Goal: Transaction & Acquisition: Subscribe to service/newsletter

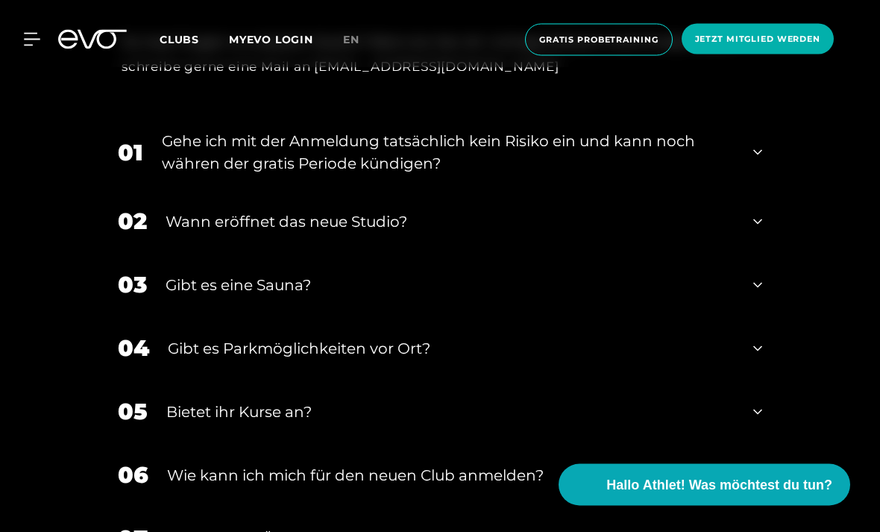
scroll to position [2937, 0]
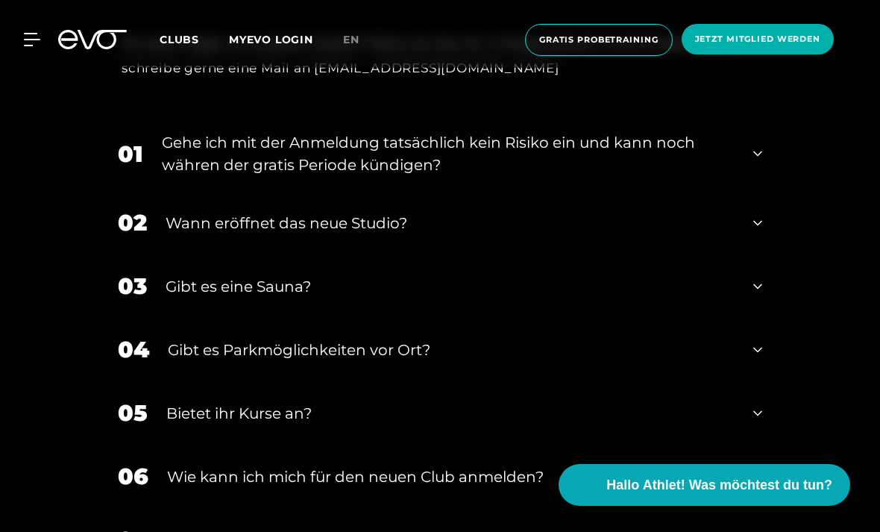
click at [736, 191] on div "01 Gehe ich mit der Anmeldung tatsächlich kein Risiko ein und kann noch währen …" at bounding box center [440, 153] width 674 height 75
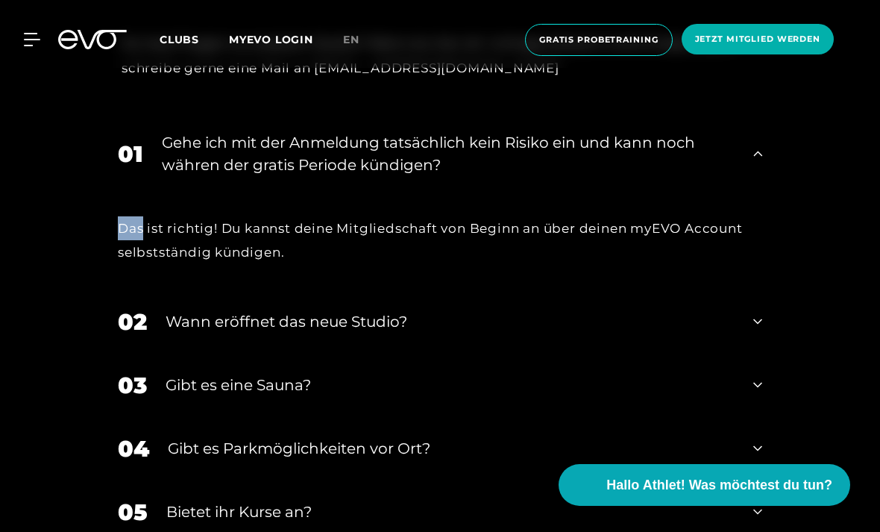
click at [835, 152] on div "FAQ FAQS ZU UNSEREM NEUEN CLUB Du hast Fragen zu unserem Studio? Wenn du hier d…" at bounding box center [440, 313] width 880 height 861
click at [757, 191] on div "01 Gehe ich mit der Anmeldung tatsächlich kein Risiko ein und kann noch währen …" at bounding box center [440, 153] width 674 height 75
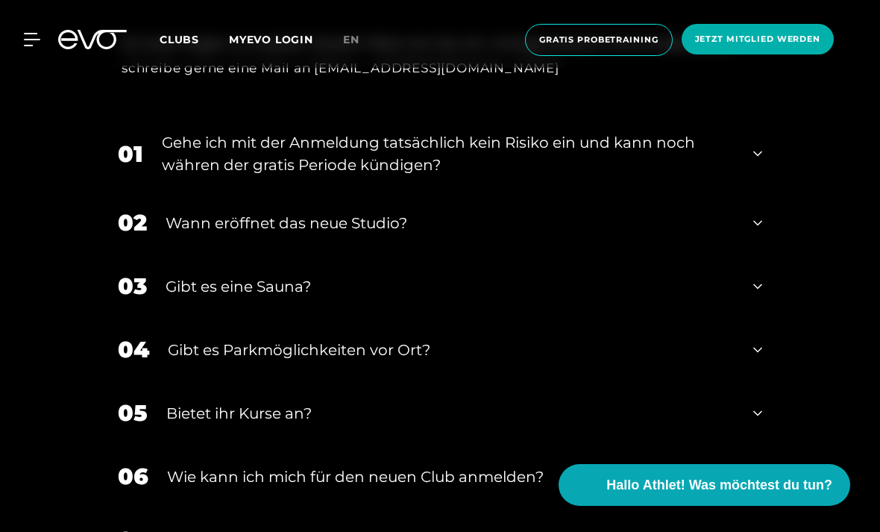
click at [761, 254] on div "02 Wann eröffnet das neue Studio?" at bounding box center [440, 222] width 674 height 63
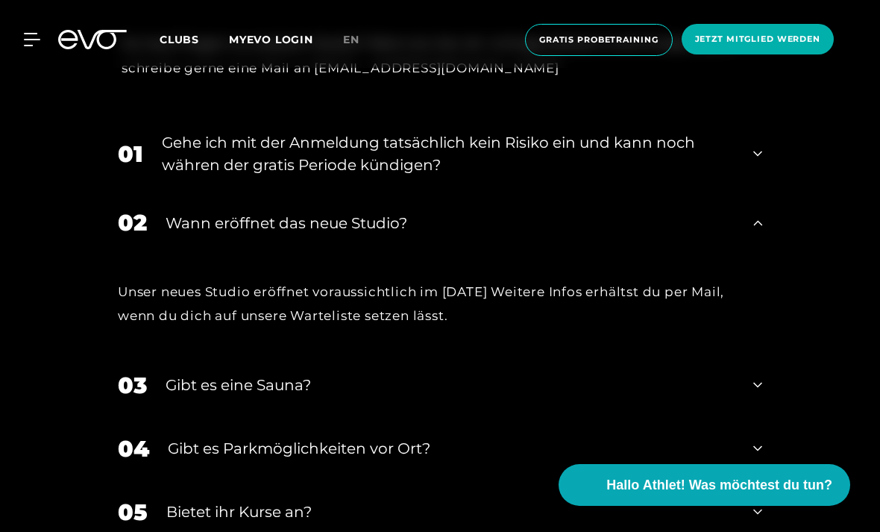
click at [754, 232] on icon at bounding box center [757, 223] width 9 height 18
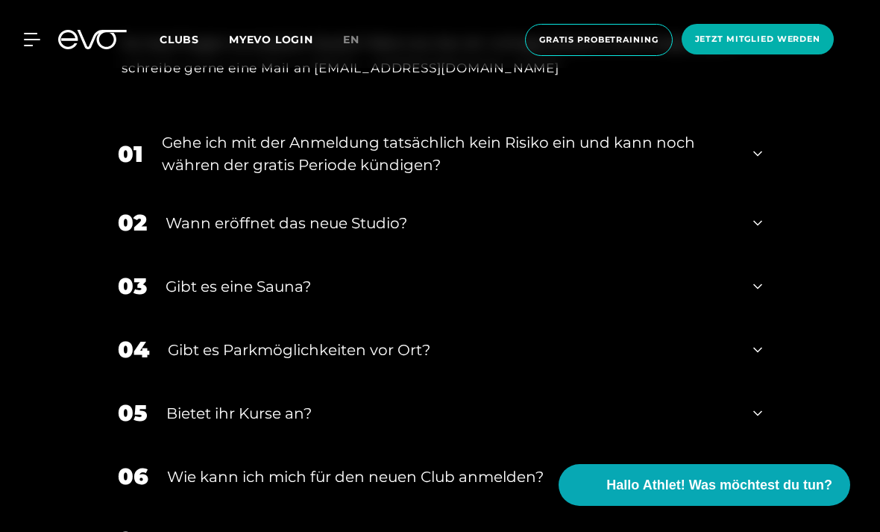
click at [758, 225] on icon at bounding box center [757, 222] width 9 height 5
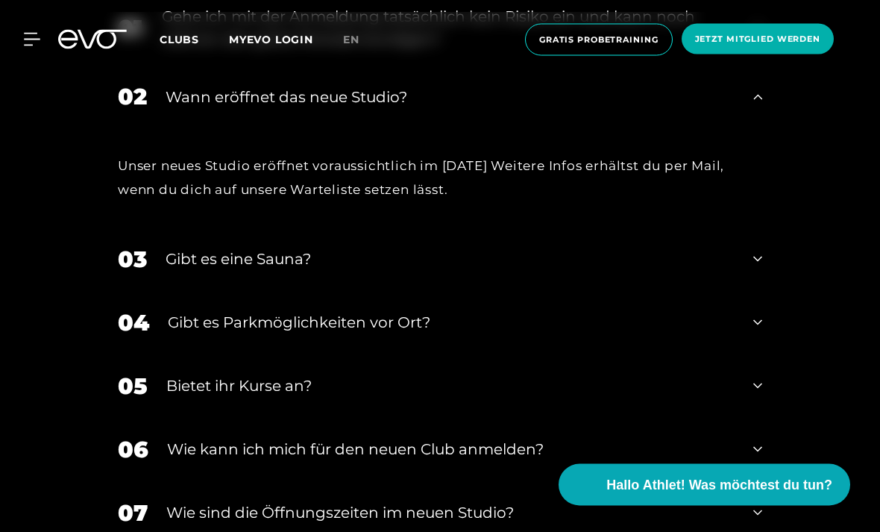
scroll to position [3051, 0]
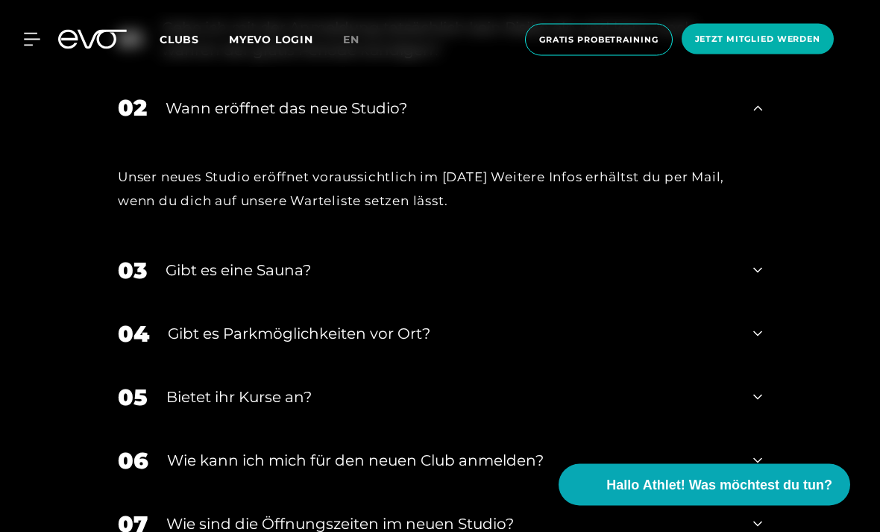
click at [756, 118] on icon at bounding box center [757, 109] width 9 height 18
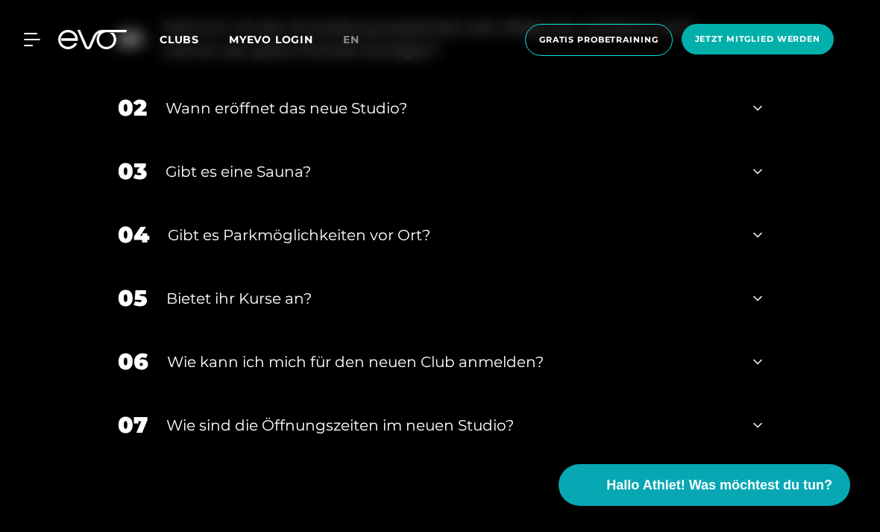
click at [759, 203] on div "03 Gibt es eine Sauna?" at bounding box center [440, 170] width 674 height 63
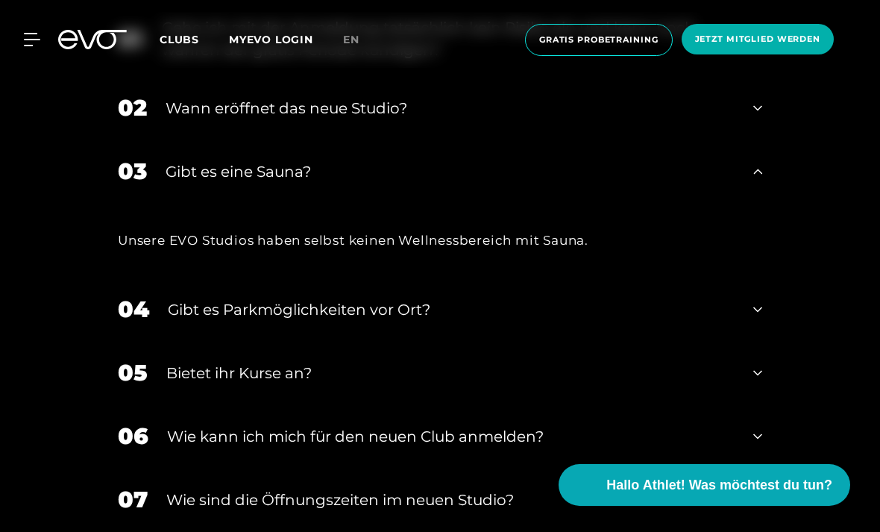
click at [767, 203] on div "03 Gibt es eine Sauna?" at bounding box center [440, 170] width 674 height 63
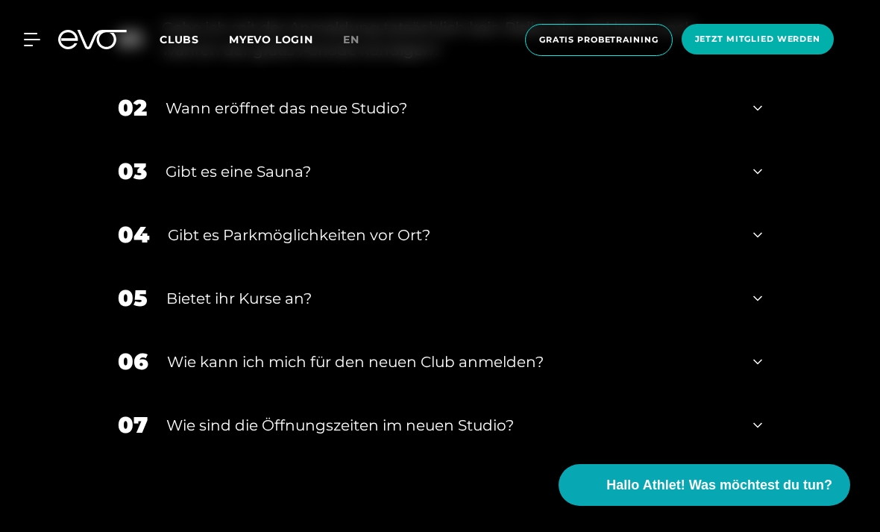
click at [756, 244] on icon at bounding box center [757, 235] width 9 height 18
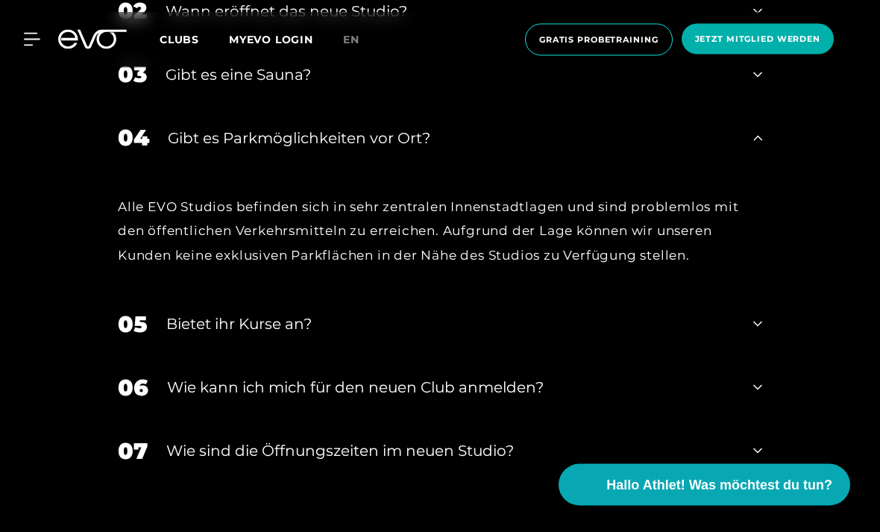
scroll to position [3149, 0]
click at [763, 169] on div "04 Gibt es Parkmöglichkeiten vor Ort?" at bounding box center [440, 137] width 674 height 63
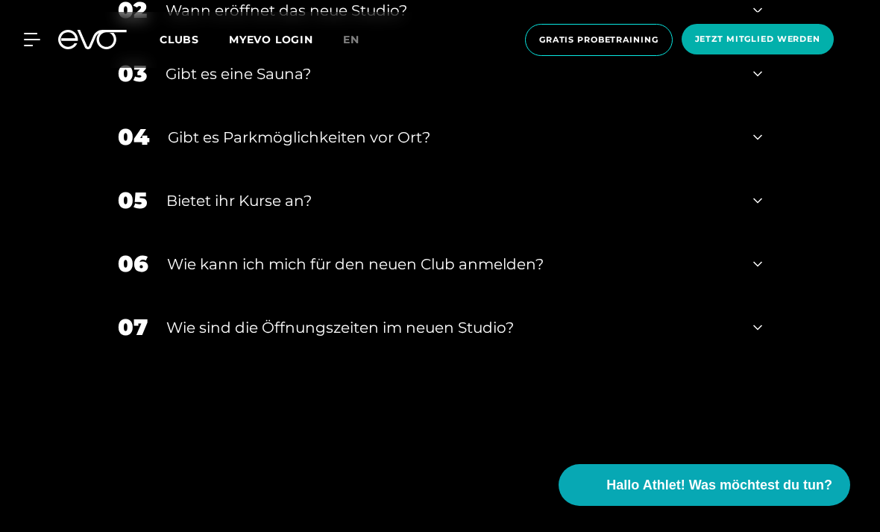
click at [764, 232] on div "05 Bietet ihr [DEMOGRAPHIC_DATA]?" at bounding box center [440, 200] width 674 height 63
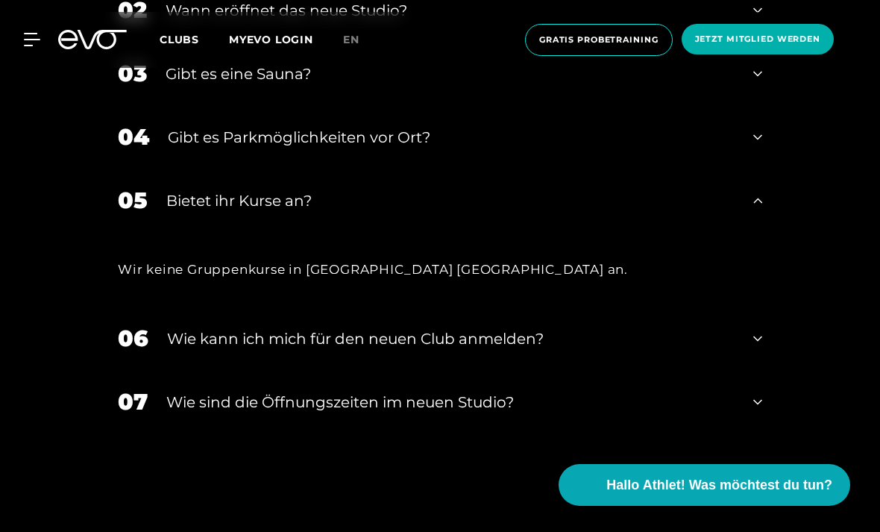
click at [763, 232] on div "05 Bietet ihr [DEMOGRAPHIC_DATA]?" at bounding box center [440, 200] width 674 height 63
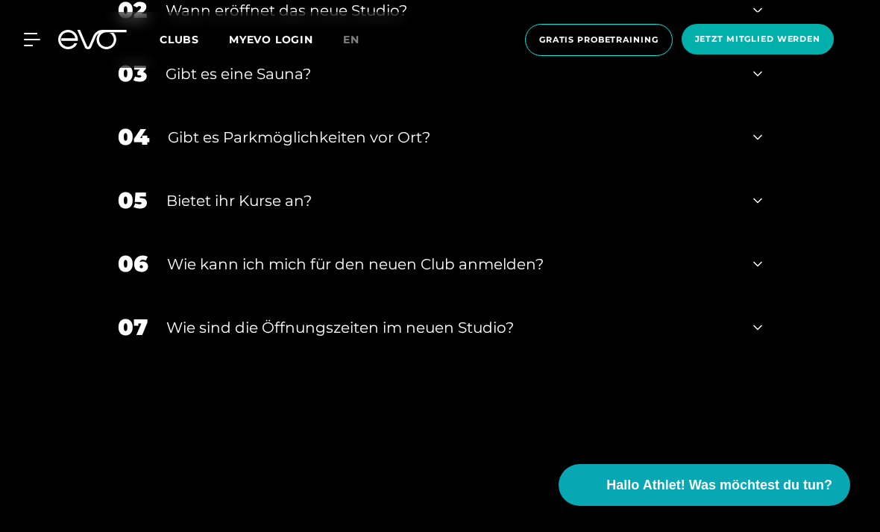
click at [761, 295] on div "06 Wie kann ich mich für den neuen Club anmelden?" at bounding box center [440, 263] width 674 height 63
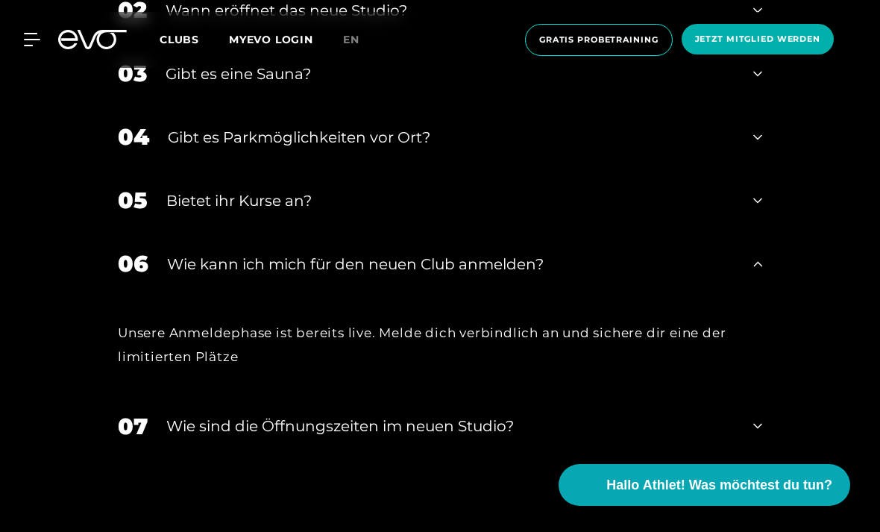
click at [767, 295] on div "06 Wie kann ich mich für den neuen Club anmelden?" at bounding box center [440, 263] width 674 height 63
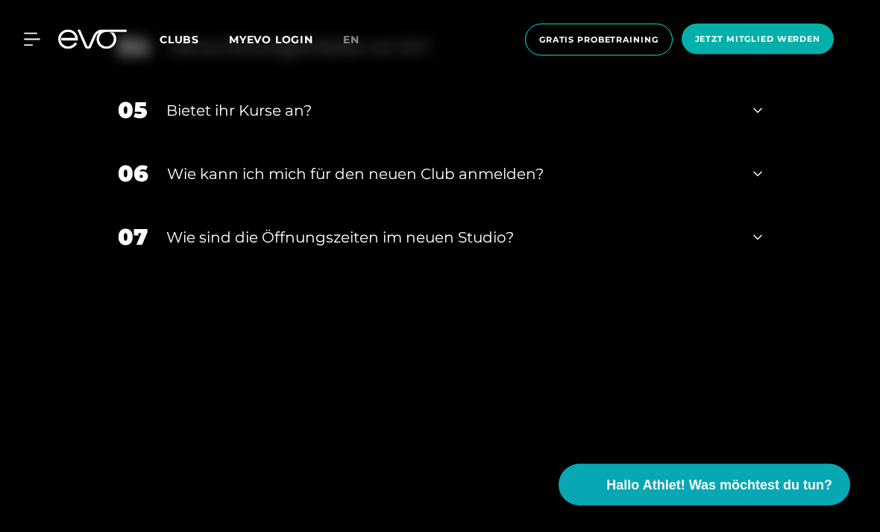
scroll to position [3240, 0]
click at [764, 204] on div "06 Wie kann ich mich für den neuen Club anmelden?" at bounding box center [440, 172] width 674 height 63
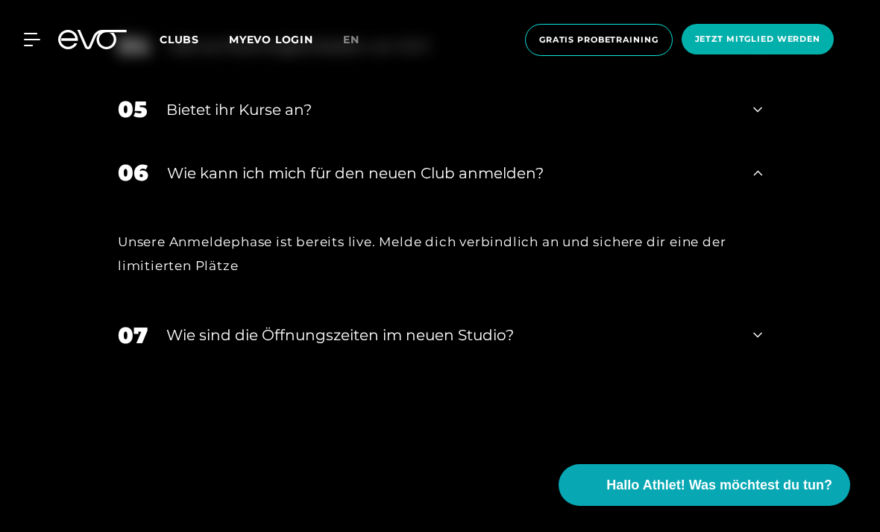
click at [759, 182] on icon at bounding box center [757, 173] width 9 height 18
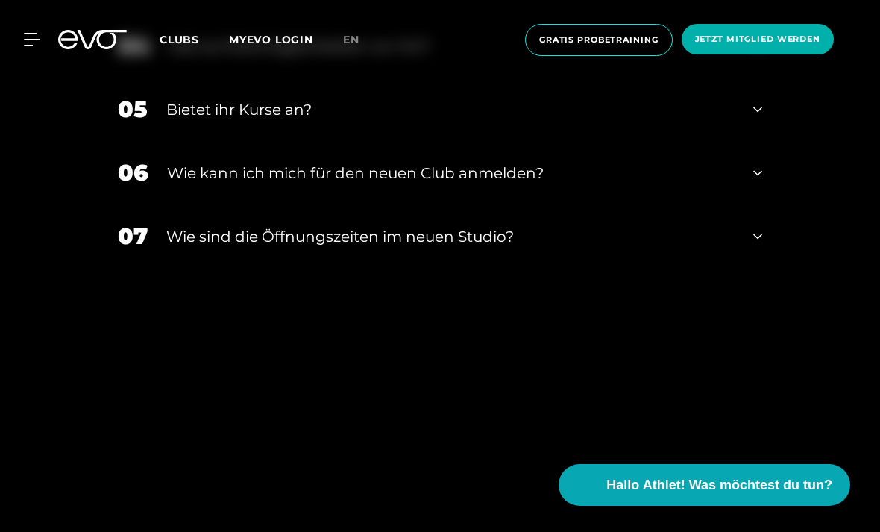
click at [762, 268] on div "07 ​Wie sind die Öffnungszeiten im neuen Studio?" at bounding box center [440, 235] width 674 height 63
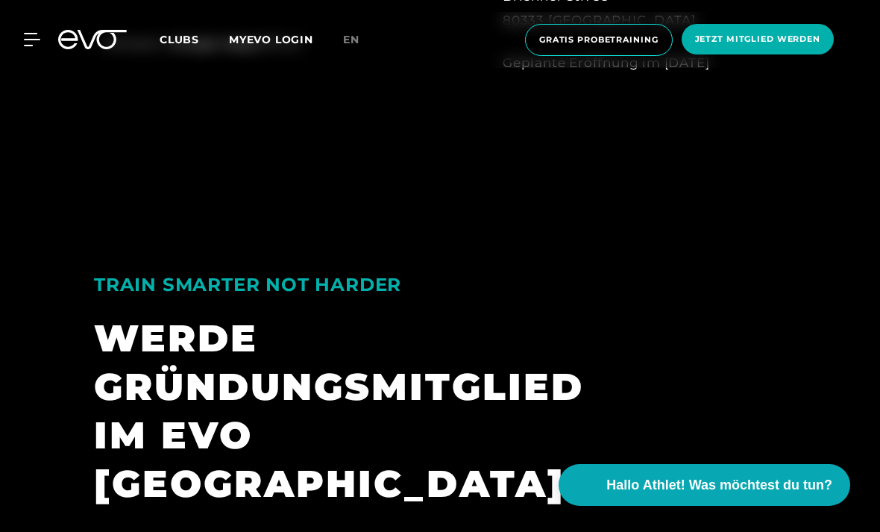
scroll to position [0, 0]
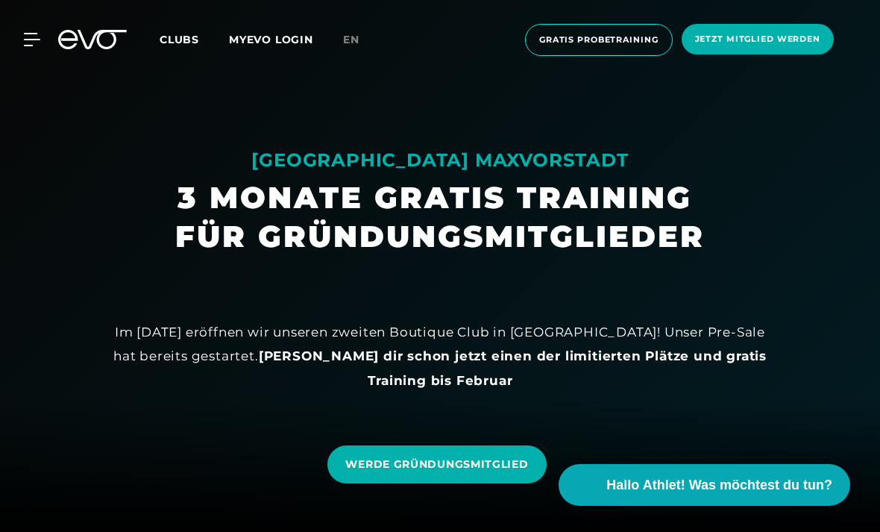
click at [30, 43] on icon at bounding box center [32, 39] width 16 height 13
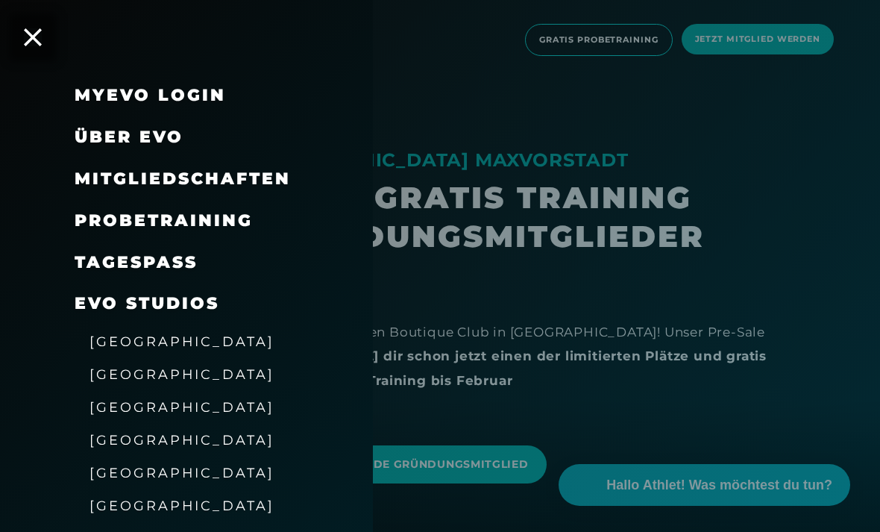
click at [223, 224] on span "Probetraining" at bounding box center [164, 220] width 178 height 20
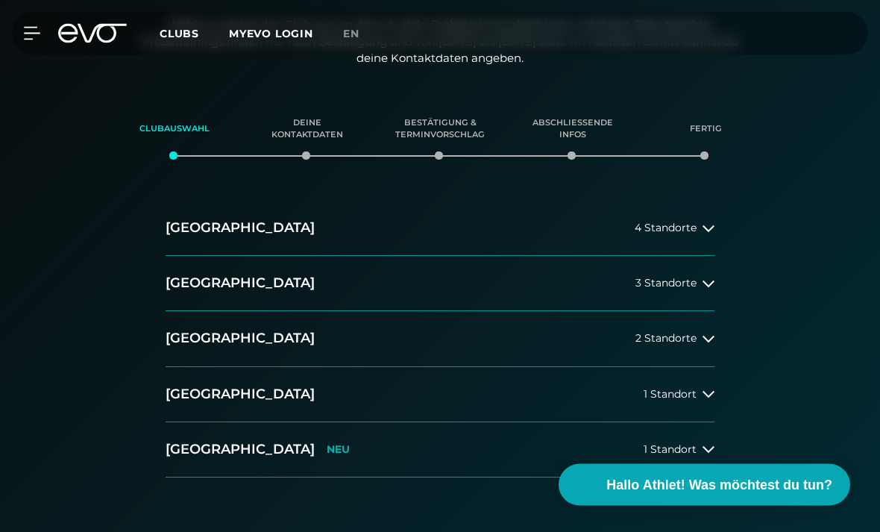
scroll to position [164, 0]
click at [708, 402] on button "[GEOGRAPHIC_DATA] 1 Standort" at bounding box center [440, 394] width 549 height 55
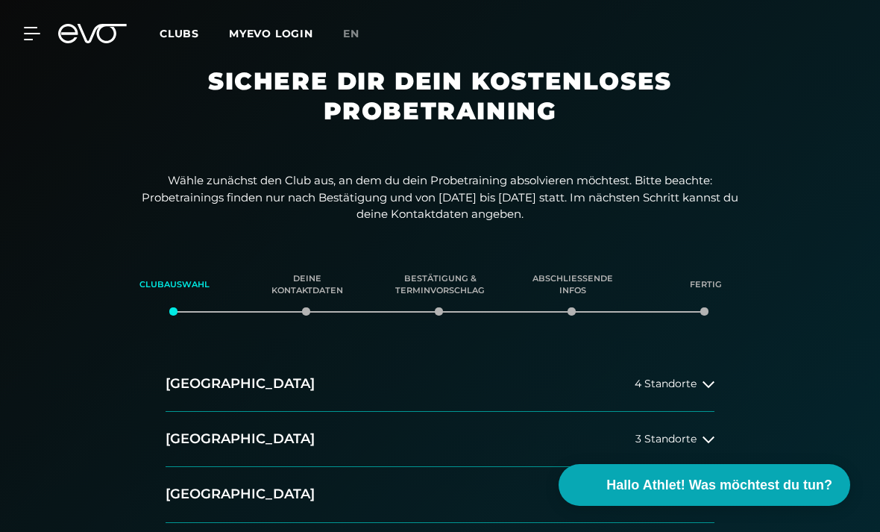
scroll to position [0, 0]
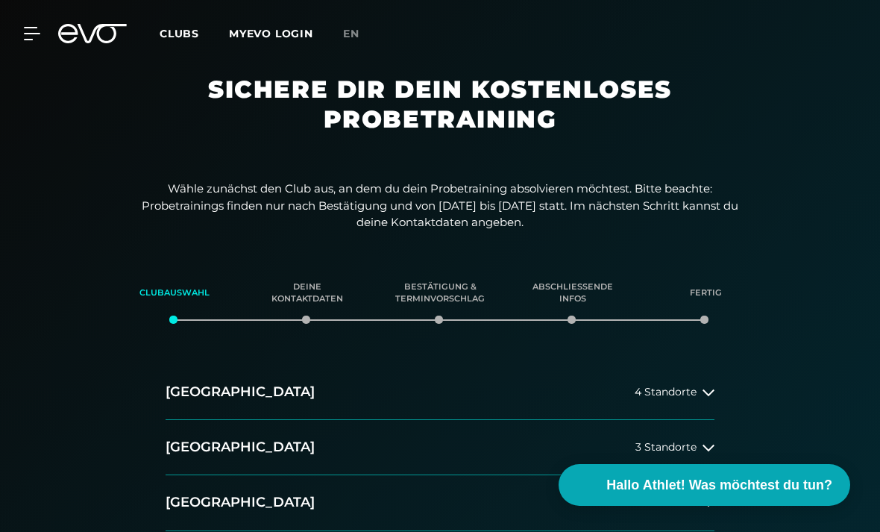
click at [35, 31] on icon at bounding box center [32, 33] width 16 height 13
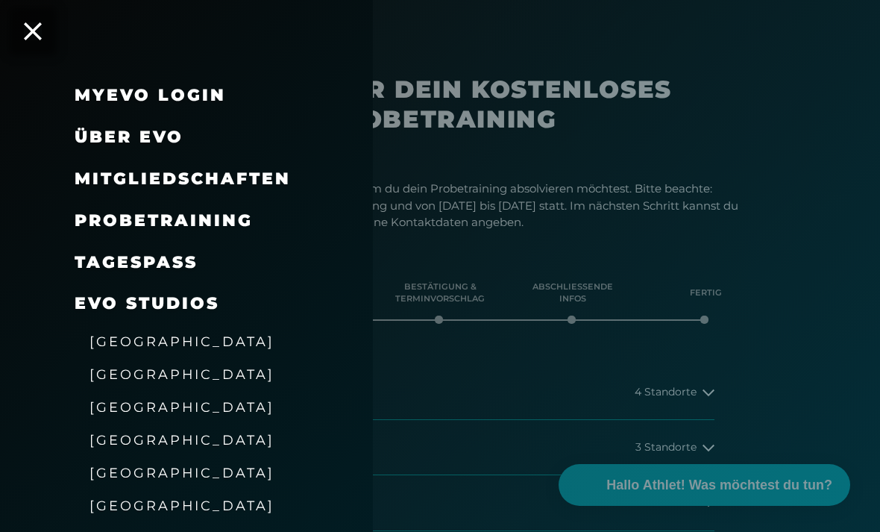
click at [178, 263] on link "TAGESPASS" at bounding box center [136, 262] width 123 height 20
click at [279, 184] on span "Mitgliedschaften" at bounding box center [183, 179] width 216 height 20
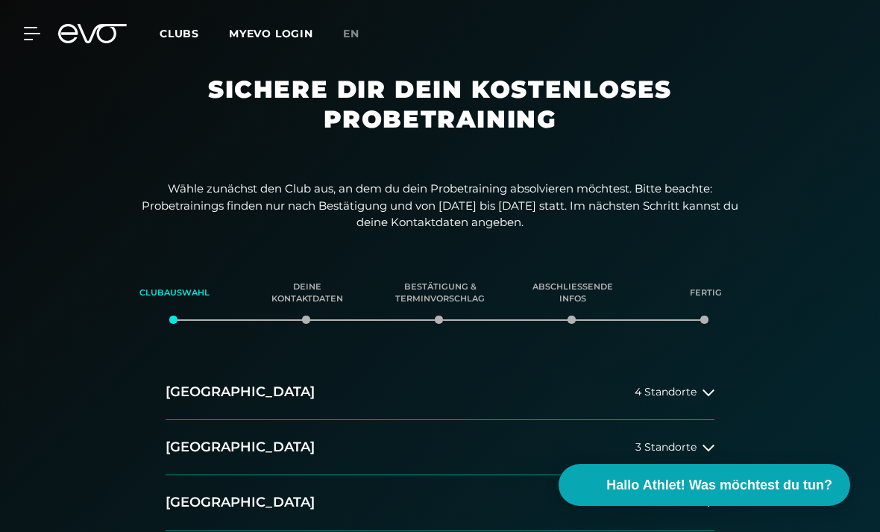
click at [29, 40] on icon at bounding box center [32, 34] width 16 height 12
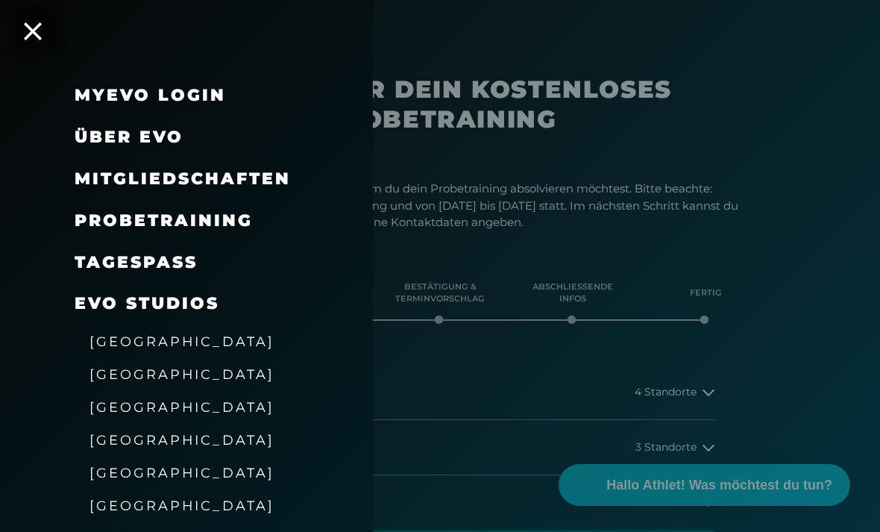
click at [162, 142] on span "Über EVO" at bounding box center [129, 137] width 109 height 20
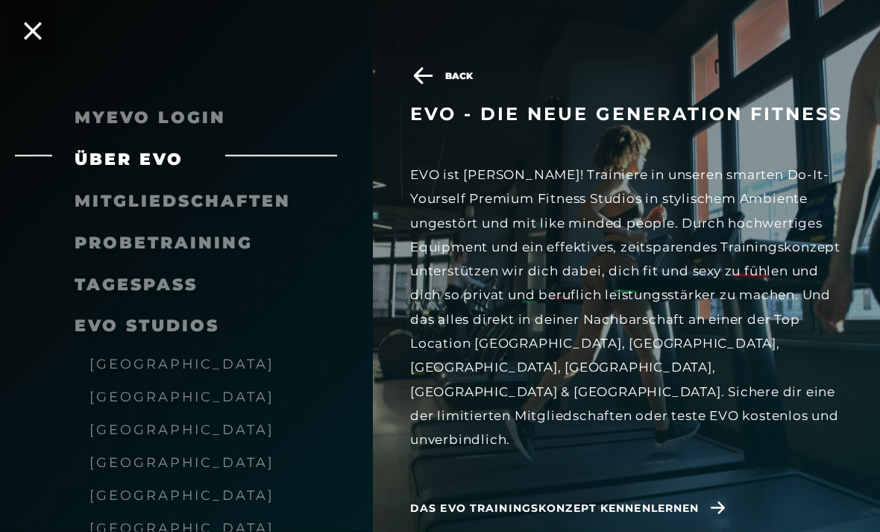
scroll to position [320, 0]
click at [237, 207] on span "Mitgliedschaften" at bounding box center [183, 201] width 216 height 20
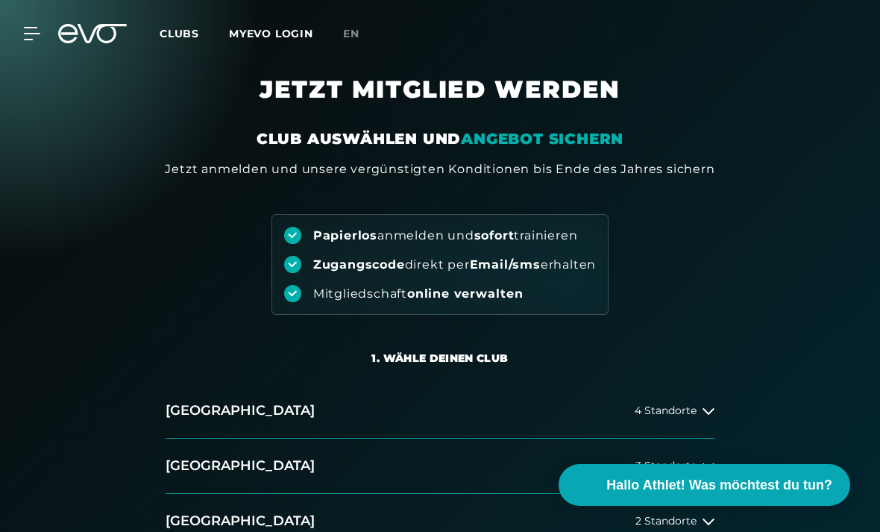
click at [34, 33] on icon at bounding box center [32, 34] width 16 height 12
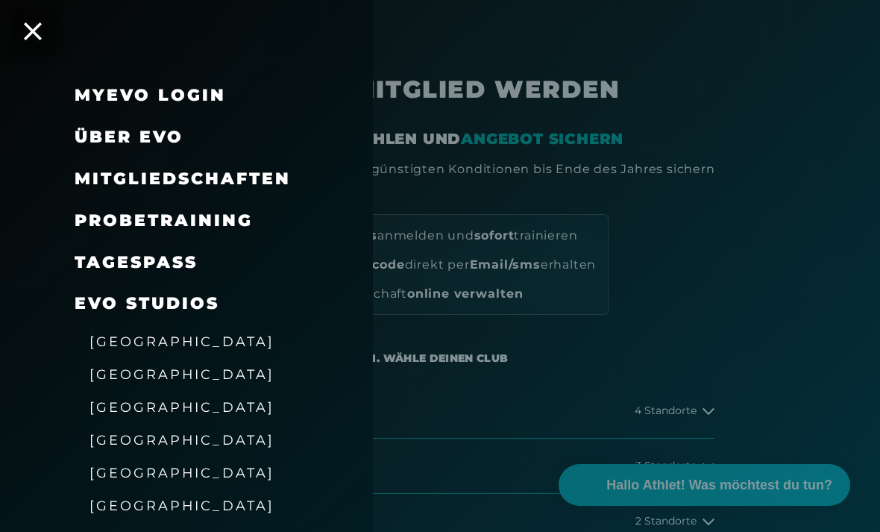
click at [451, 57] on div at bounding box center [440, 266] width 880 height 532
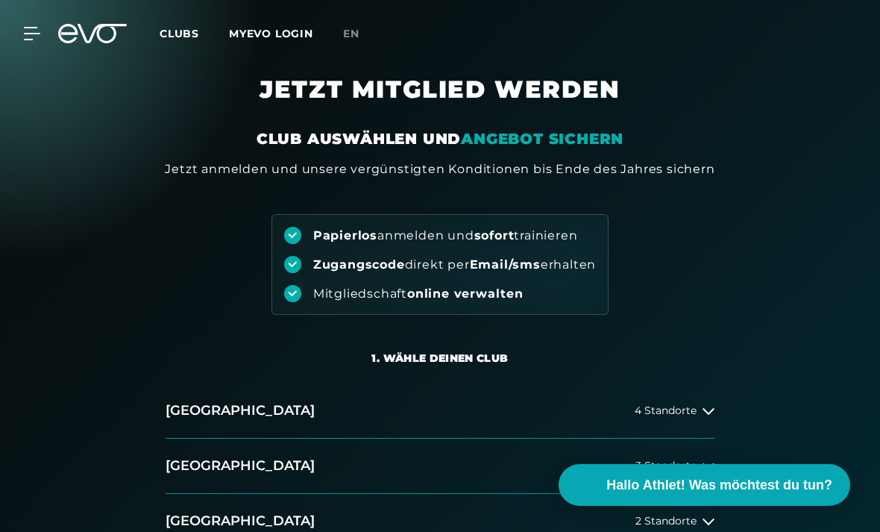
click at [34, 31] on icon at bounding box center [32, 33] width 16 height 13
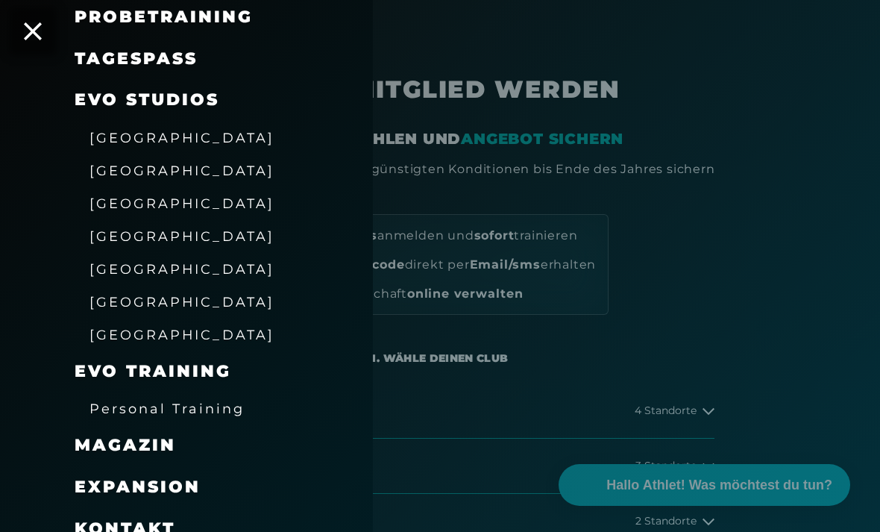
scroll to position [203, 0]
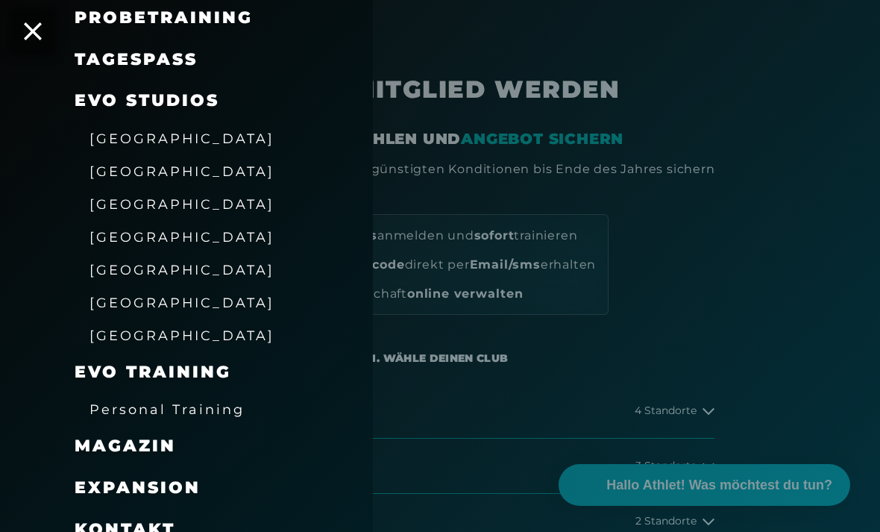
click at [156, 477] on span "Expansion" at bounding box center [138, 487] width 126 height 20
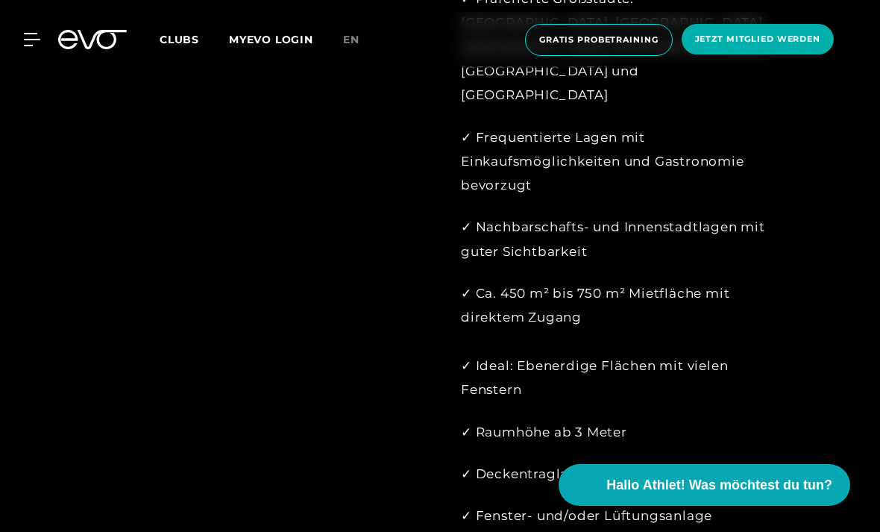
scroll to position [1297, 0]
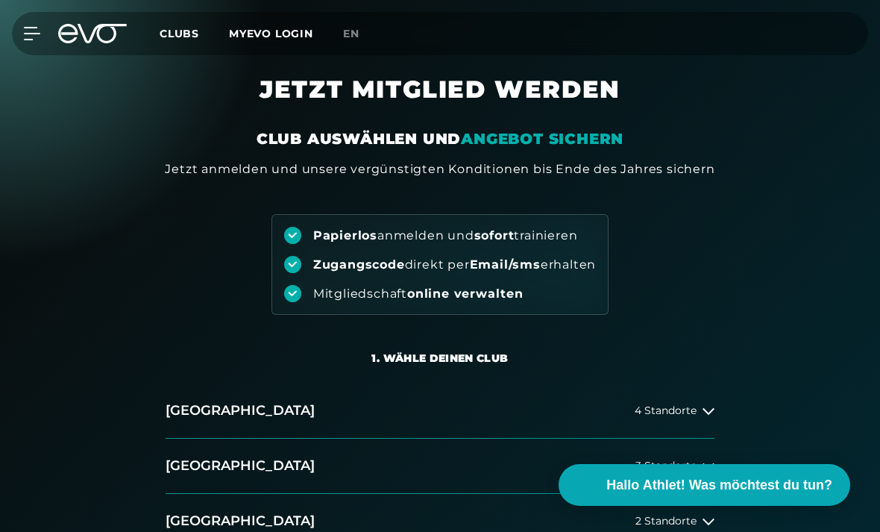
scroll to position [368, 0]
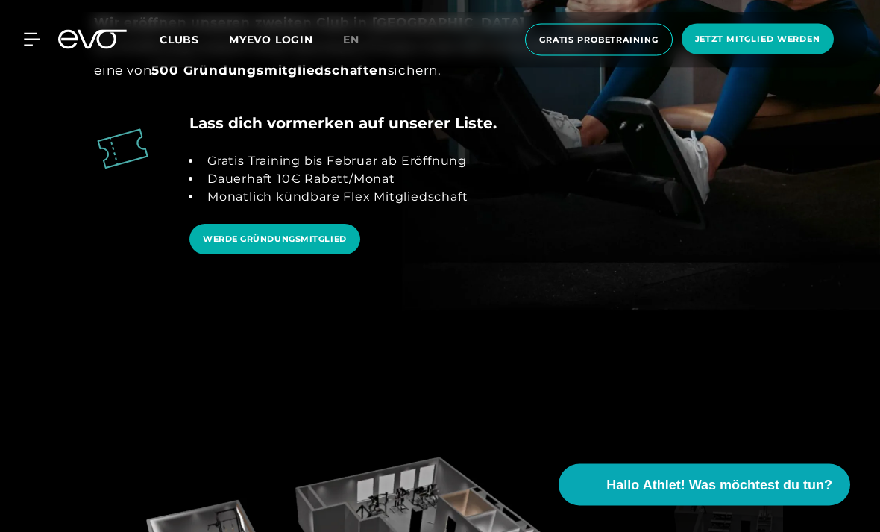
scroll to position [1550, 0]
click at [234, 236] on span "WERDE GRÜNDUNGSMITGLIED" at bounding box center [275, 238] width 144 height 13
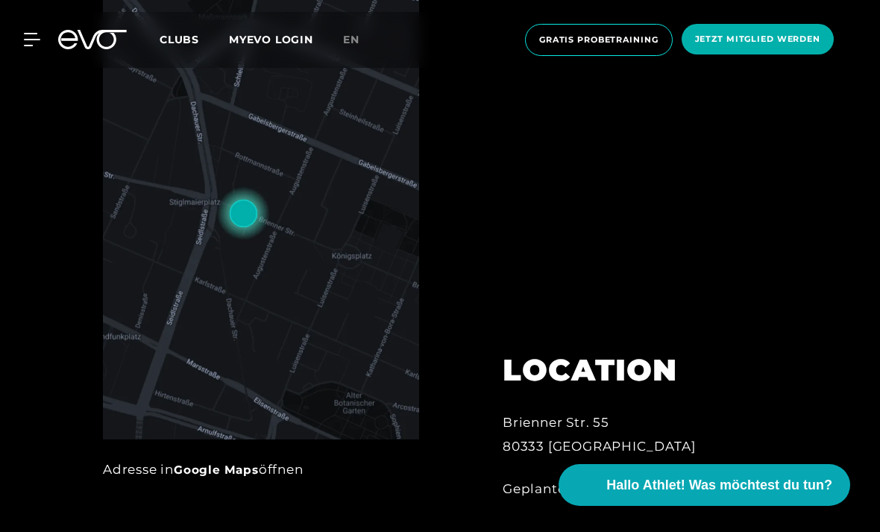
scroll to position [596, 0]
